Goal: Information Seeking & Learning: Learn about a topic

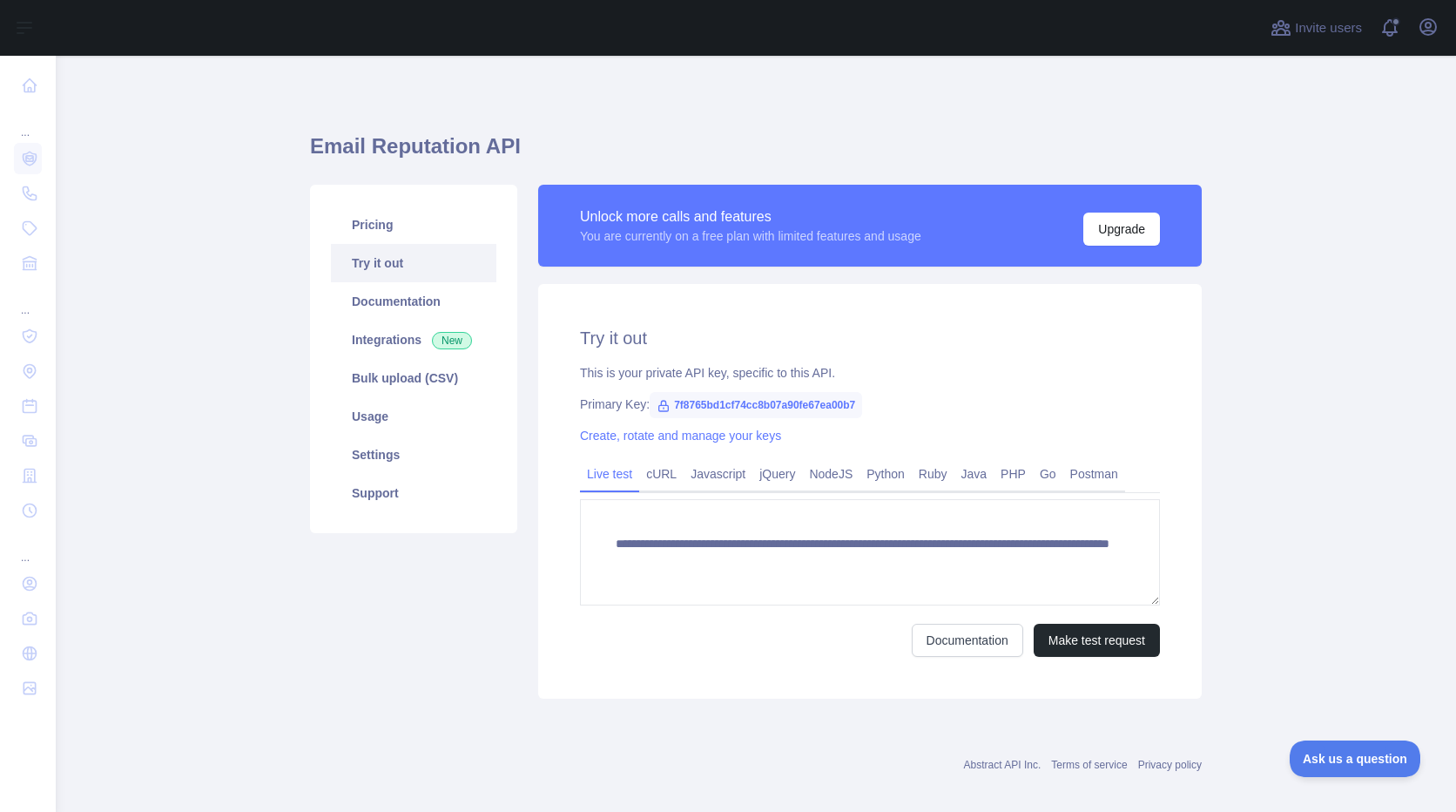
scroll to position [15, 0]
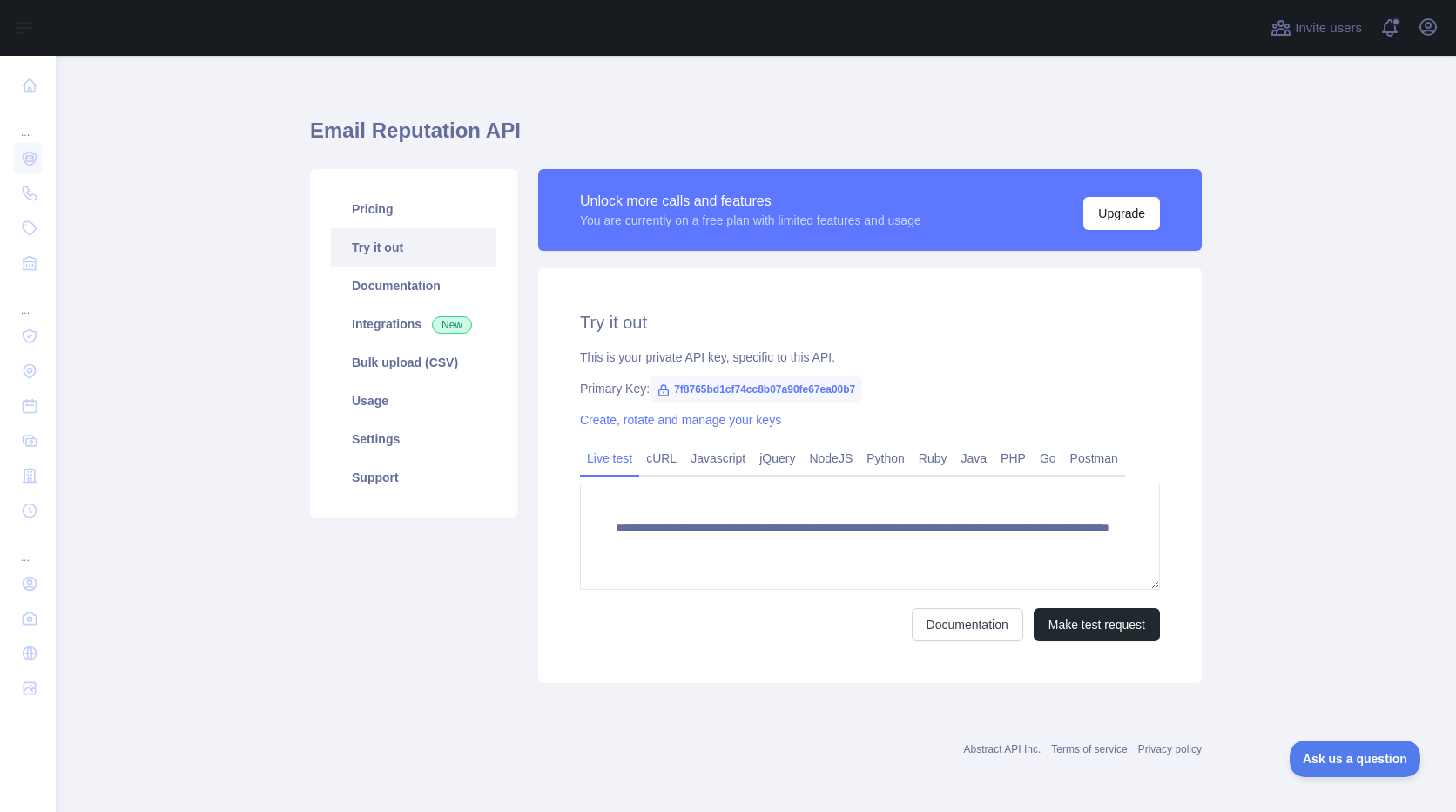
click at [258, 506] on main "**********" at bounding box center [755, 434] width 1400 height 756
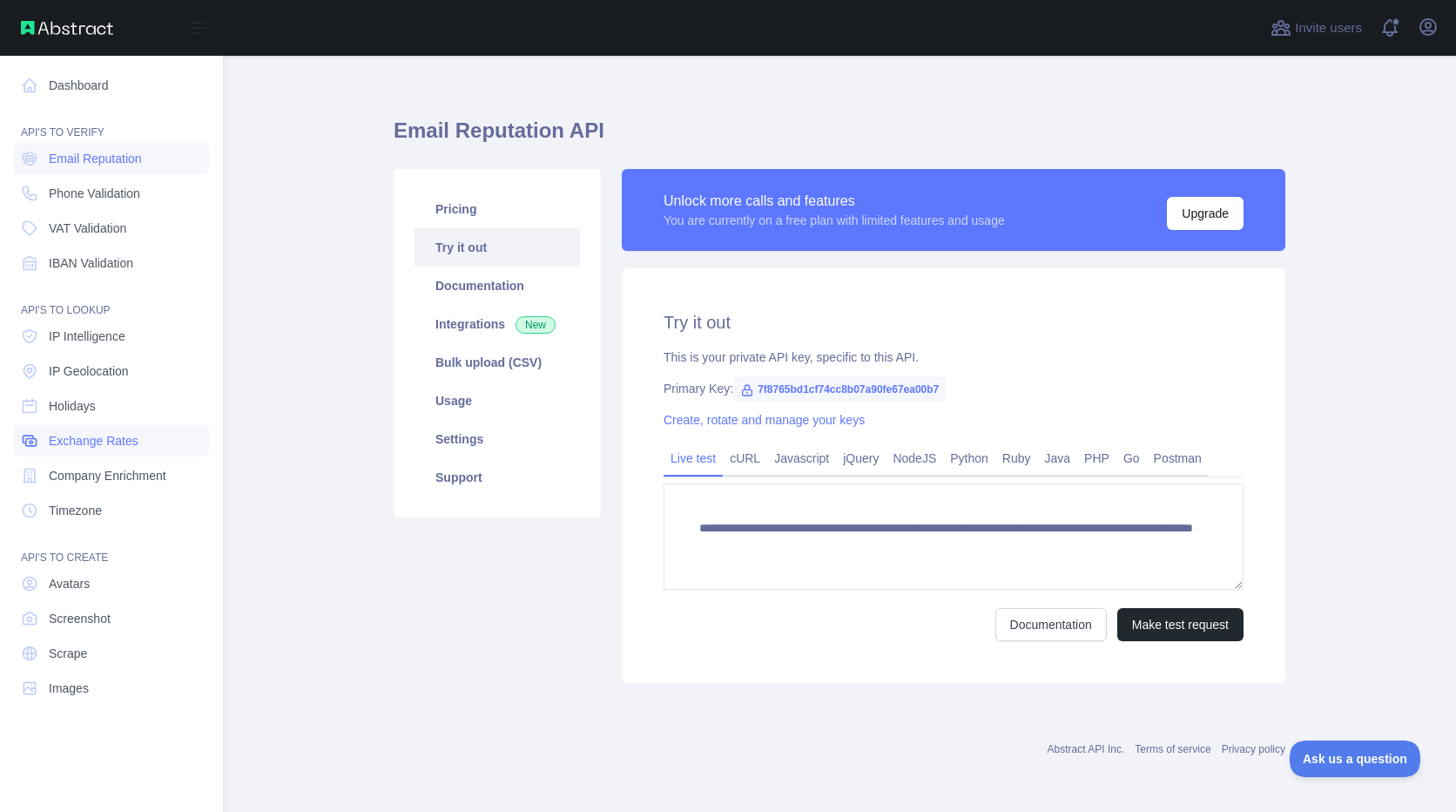
click at [102, 434] on span "Exchange Rates" at bounding box center [94, 440] width 90 height 17
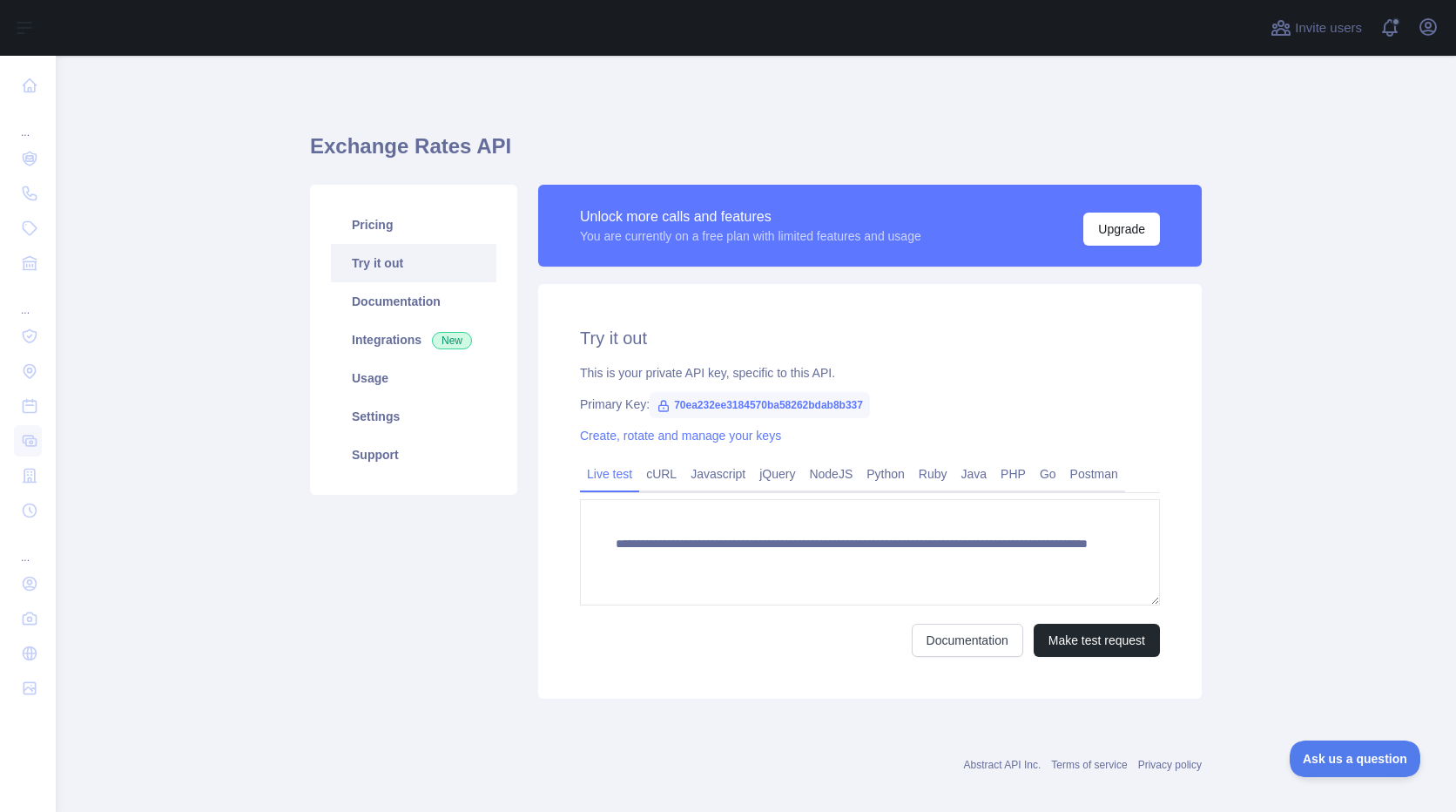
click at [784, 401] on span "70ea232ee3184570ba58262bdab8b337" at bounding box center [760, 404] width 221 height 26
copy span "70ea232ee3184570ba58262bdab8b337"
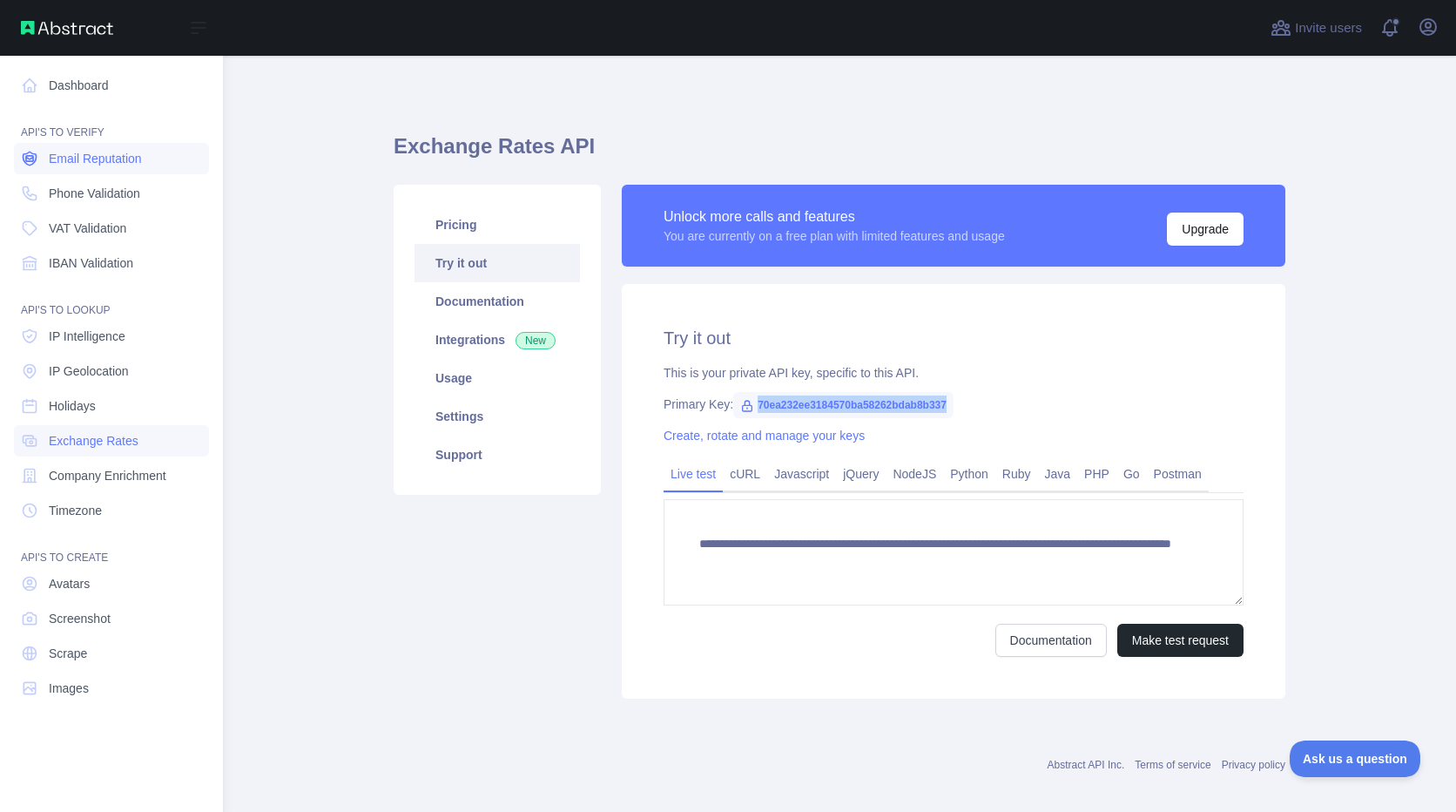
click at [125, 160] on span "Email Reputation" at bounding box center [95, 158] width 94 height 17
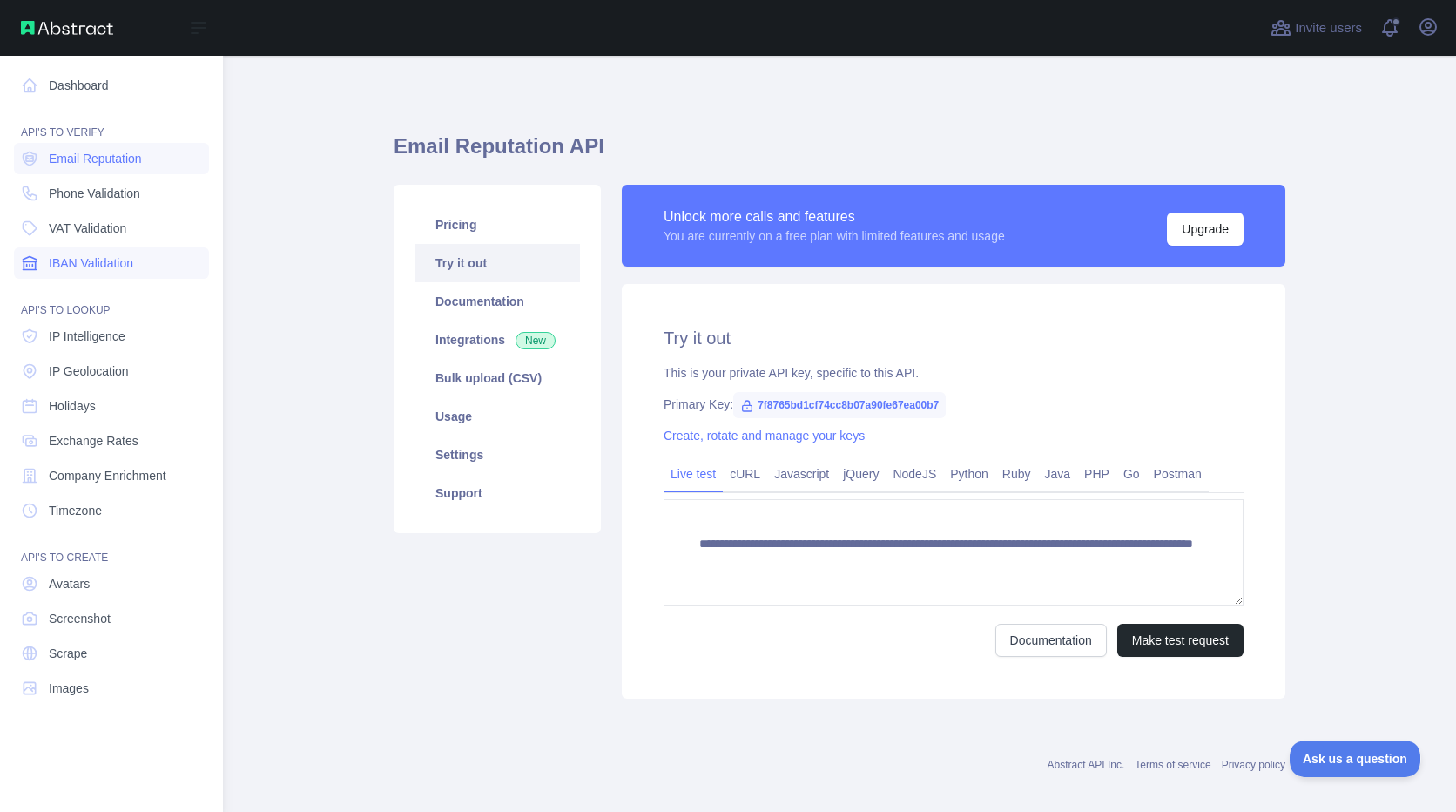
click at [102, 261] on span "IBAN Validation" at bounding box center [91, 262] width 85 height 17
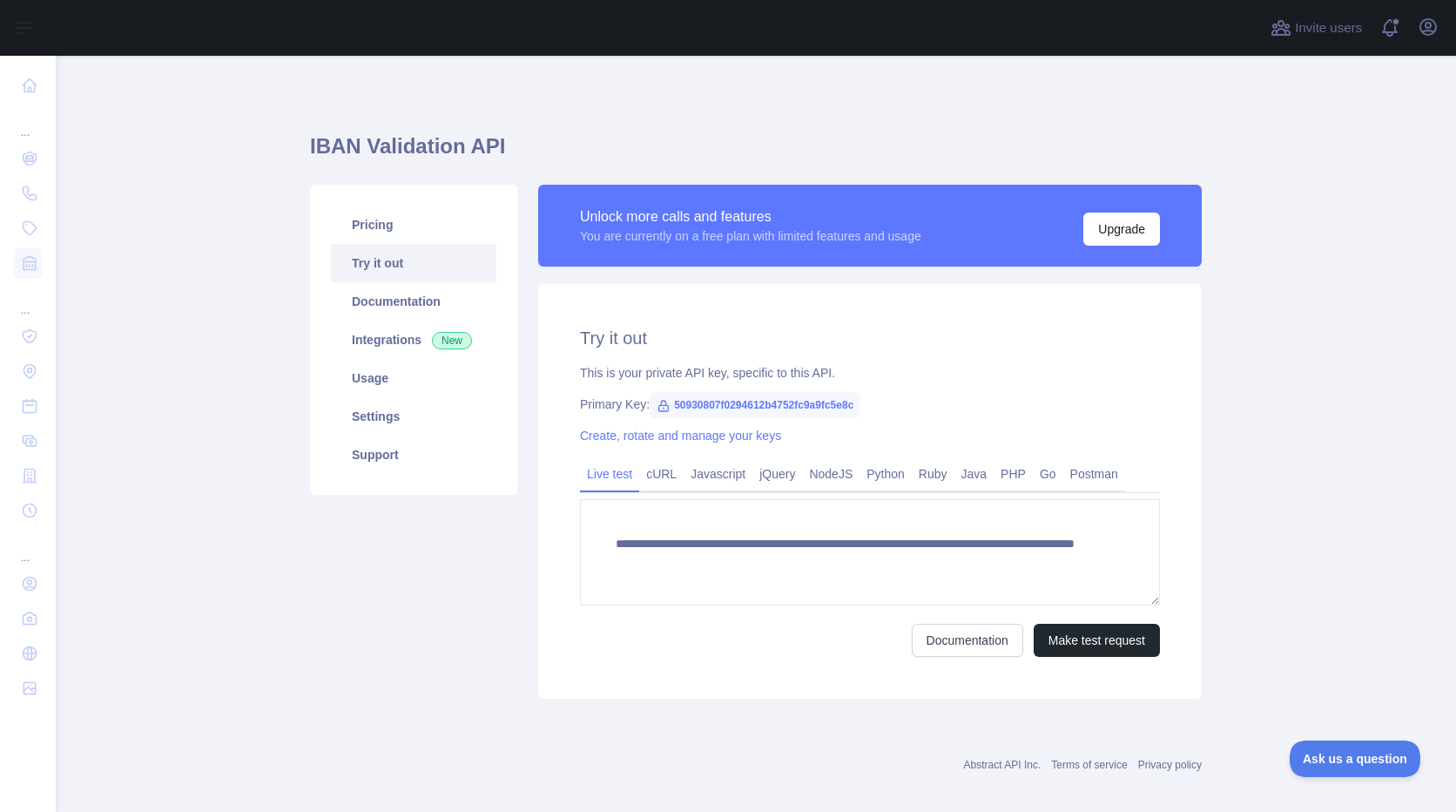
click at [801, 410] on span "50930807f0294612b4752fc9a9fc5e8c" at bounding box center [755, 404] width 211 height 26
copy span "50930807f0294612b4752fc9a9fc5e8c"
click at [1273, 244] on main "**********" at bounding box center [755, 434] width 1400 height 756
click at [1426, 15] on button "Open user menu" at bounding box center [1428, 27] width 28 height 28
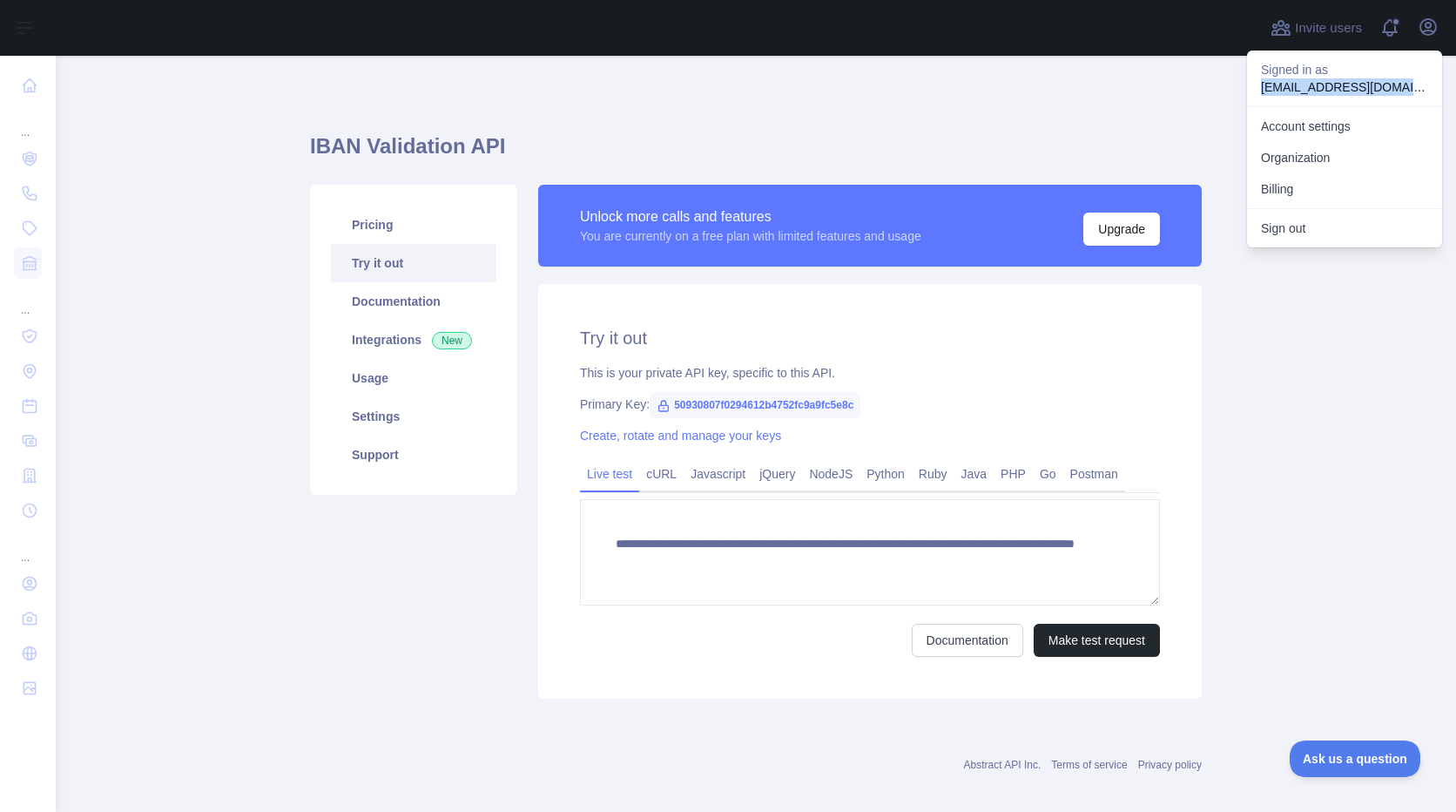
copy p "[EMAIL_ADDRESS][DOMAIN_NAME]"
drag, startPoint x: 1406, startPoint y: 87, endPoint x: 1257, endPoint y: 92, distance: 149.1
click at [1257, 92] on div "Signed in as [EMAIL_ADDRESS][DOMAIN_NAME]" at bounding box center [1344, 78] width 195 height 56
click at [168, 306] on main "**********" at bounding box center [755, 434] width 1400 height 756
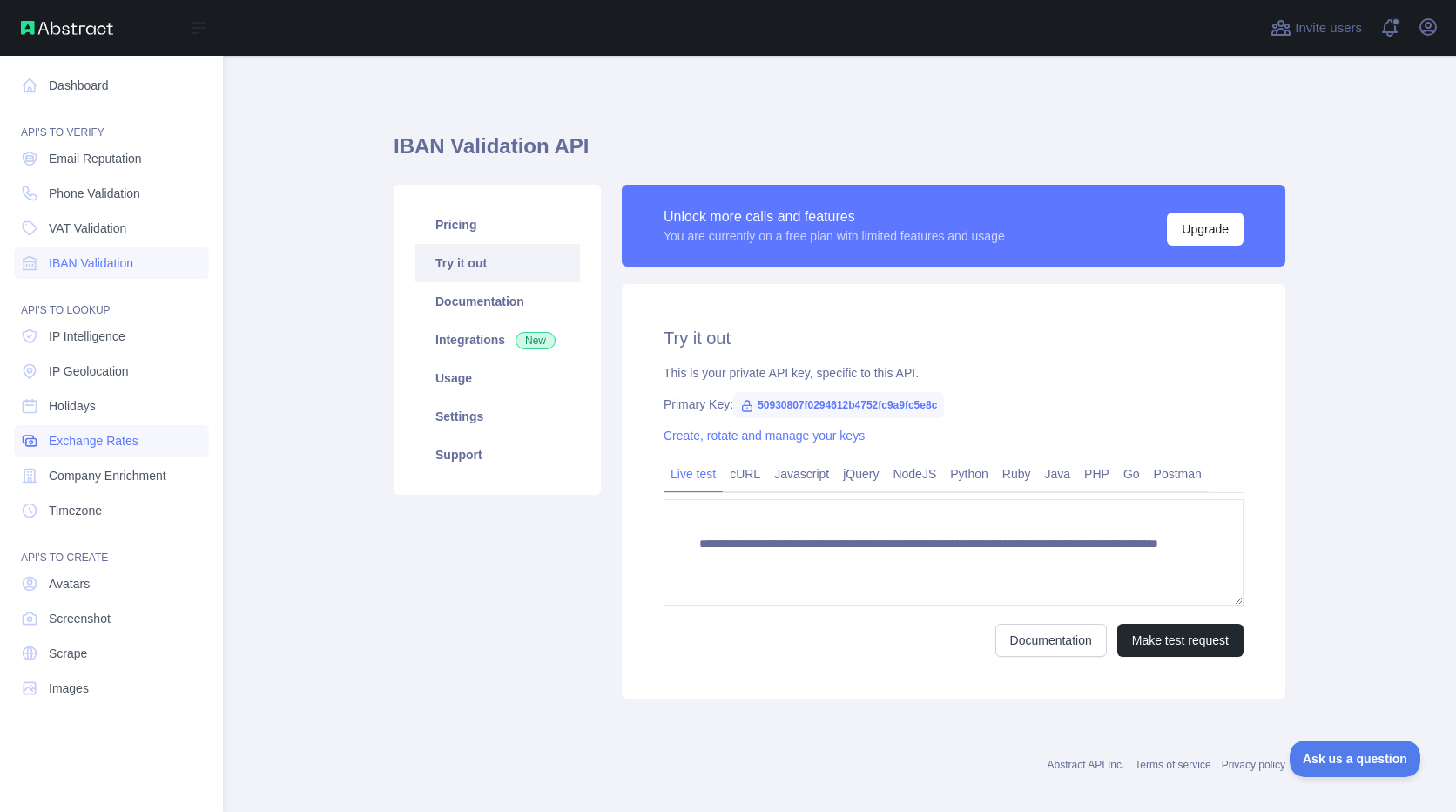
click at [143, 433] on link "Exchange Rates" at bounding box center [111, 440] width 195 height 32
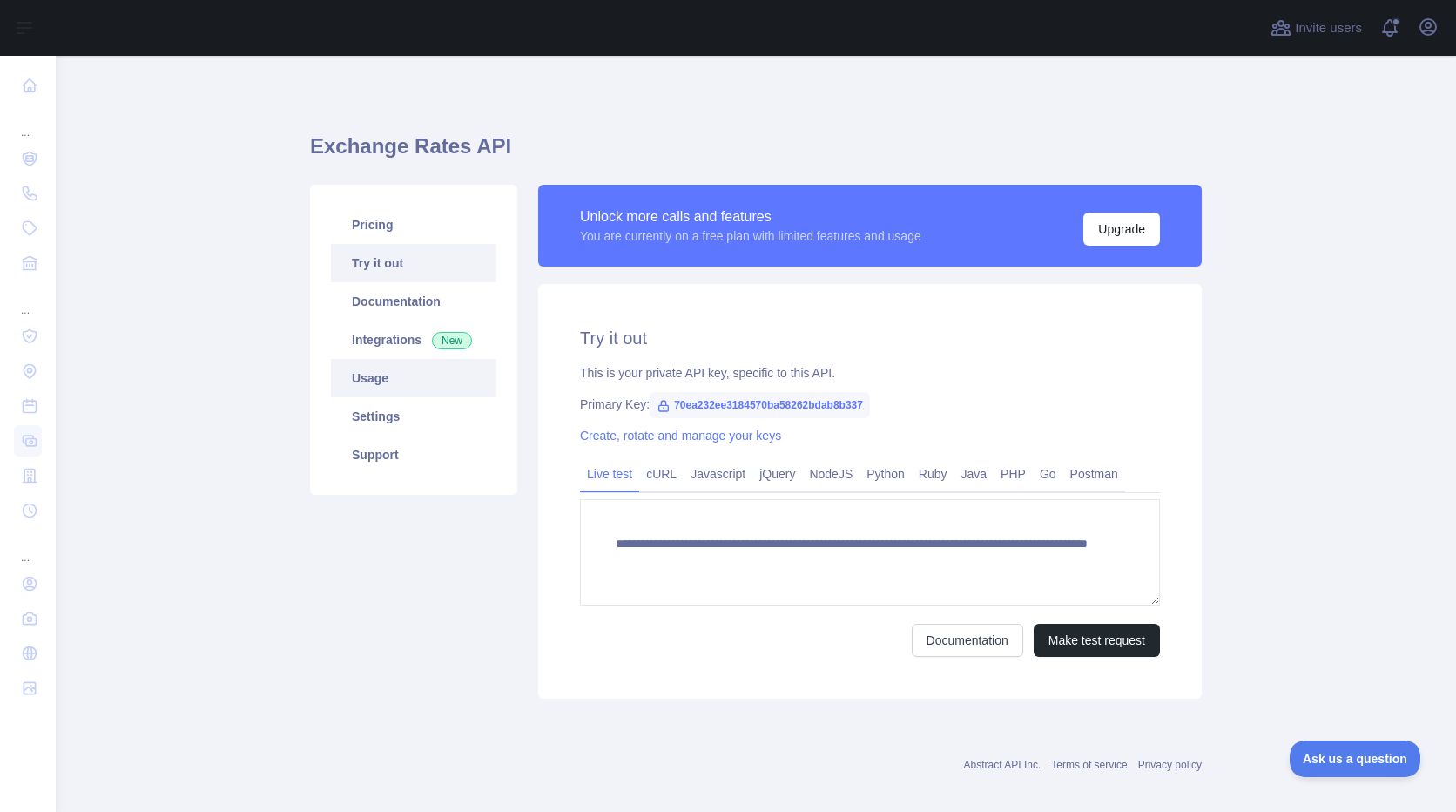
click at [422, 383] on link "Usage" at bounding box center [414, 378] width 166 height 39
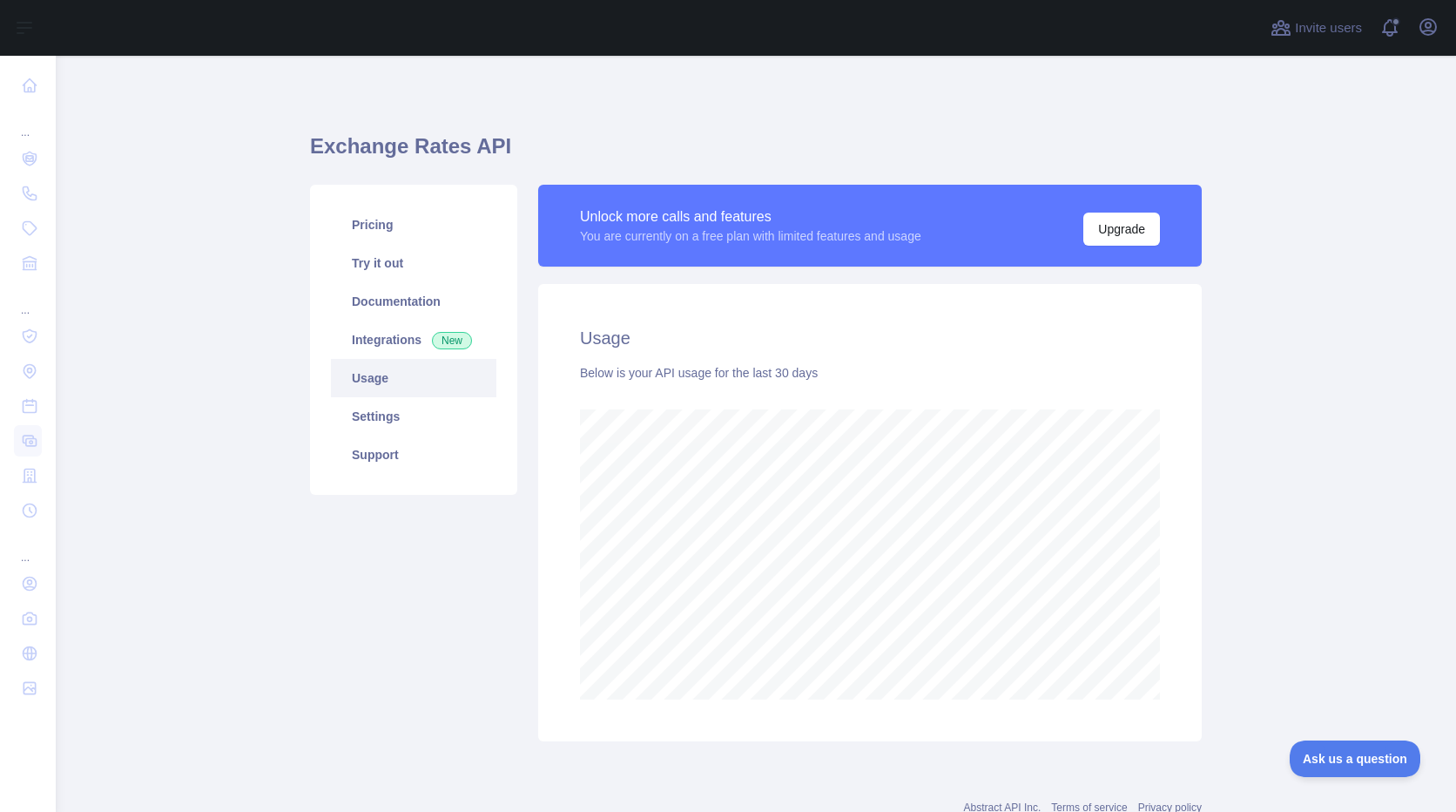
scroll to position [756, 1388]
click at [409, 294] on link "Documentation" at bounding box center [414, 301] width 166 height 39
